Goal: Task Accomplishment & Management: Manage account settings

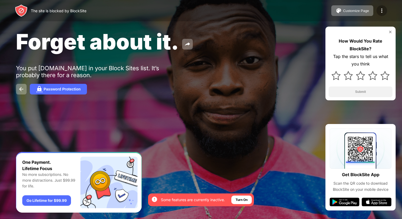
click at [384, 12] on img at bounding box center [382, 10] width 6 height 6
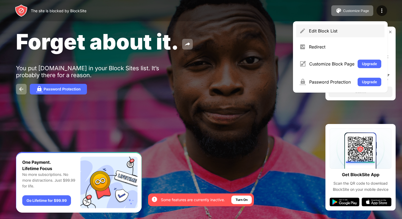
click at [354, 29] on div "Edit Block List" at bounding box center [345, 30] width 72 height 5
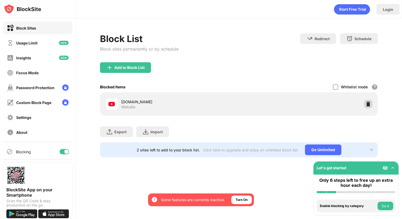
click at [368, 105] on img at bounding box center [368, 103] width 5 height 5
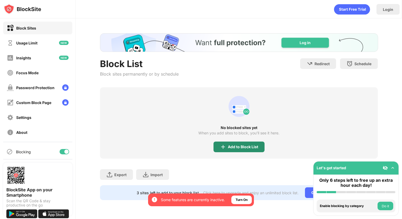
click at [239, 145] on div "Add to Block List" at bounding box center [243, 147] width 30 height 4
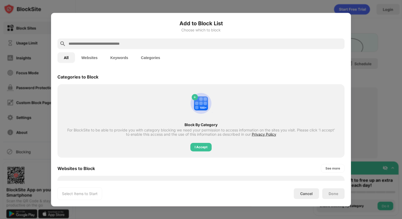
click at [175, 57] on div "All Websites Keywords Categories" at bounding box center [200, 57] width 287 height 17
click at [183, 42] on input "text" at bounding box center [205, 43] width 275 height 6
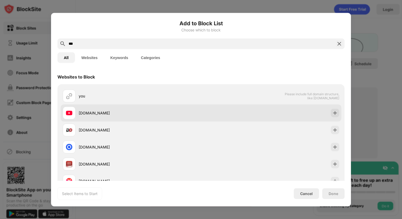
type input "***"
click at [331, 109] on div "youtube.com" at bounding box center [201, 112] width 281 height 17
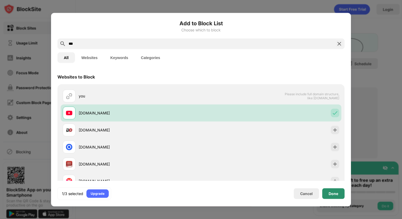
click at [339, 193] on div "Done" at bounding box center [334, 193] width 22 height 11
